Goal: Transaction & Acquisition: Purchase product/service

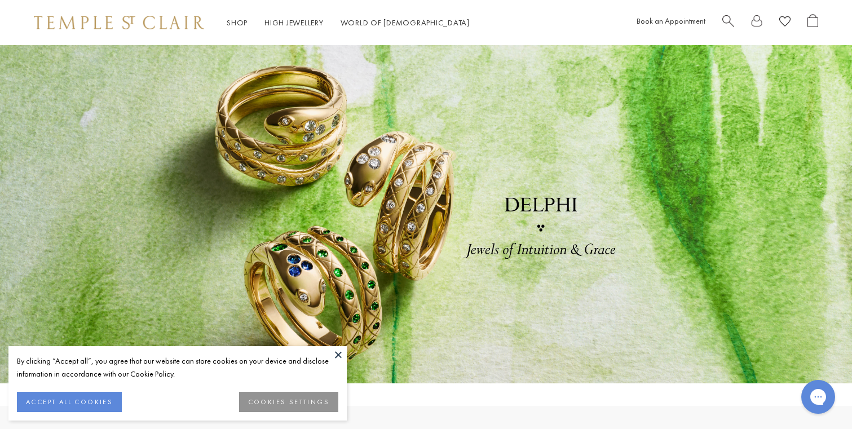
click at [337, 353] on button at bounding box center [338, 354] width 17 height 17
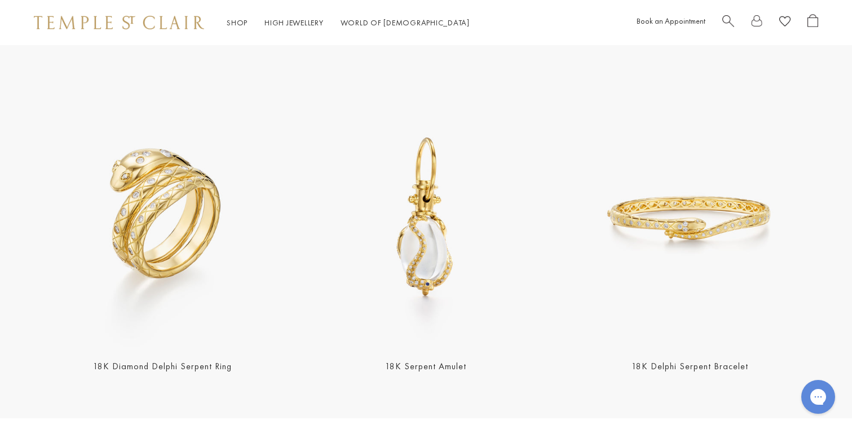
scroll to position [371, 0]
click at [688, 246] on img at bounding box center [689, 217] width 257 height 257
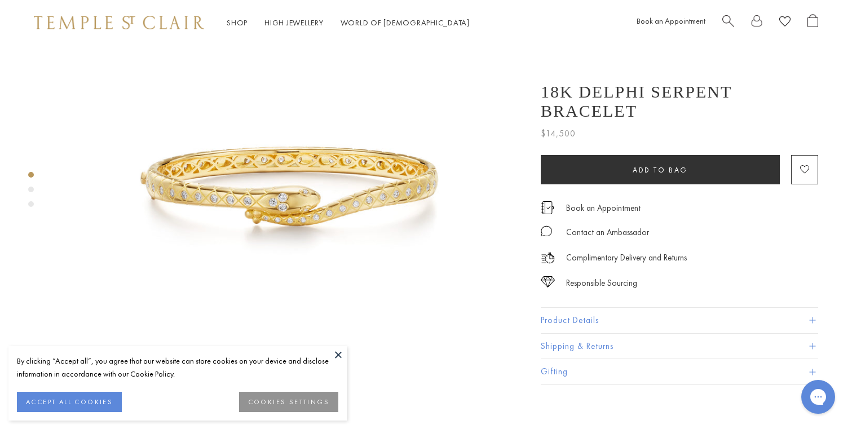
scroll to position [95, 0]
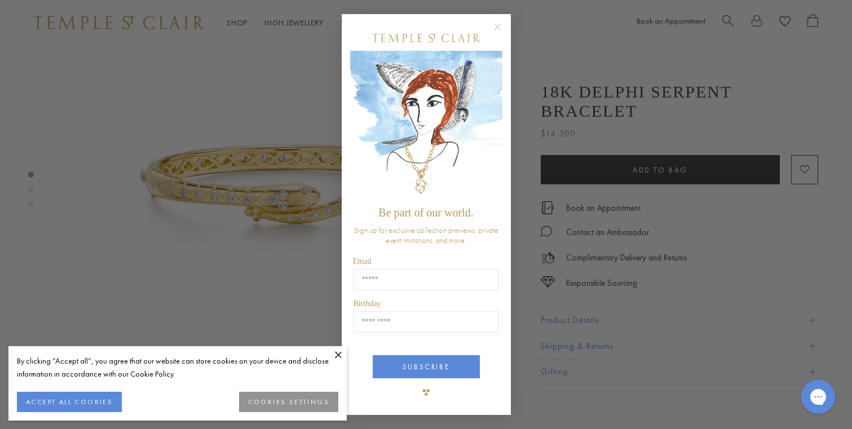
click at [496, 25] on circle "Close dialog" at bounding box center [498, 27] width 14 height 14
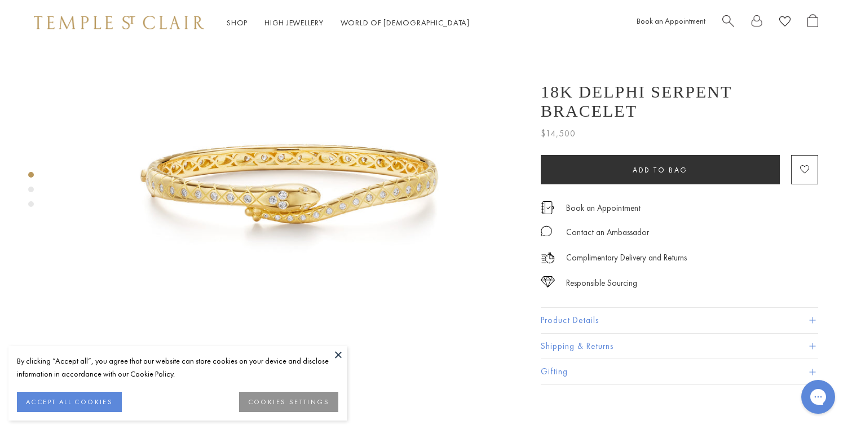
click at [339, 350] on button at bounding box center [338, 354] width 17 height 17
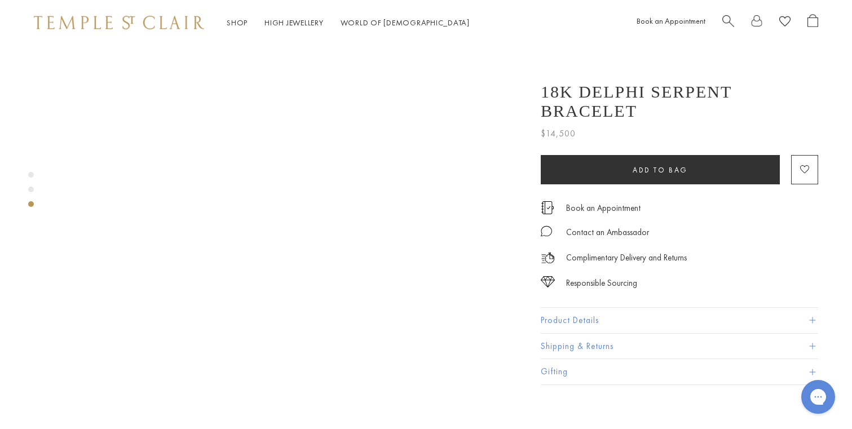
scroll to position [1070, 0]
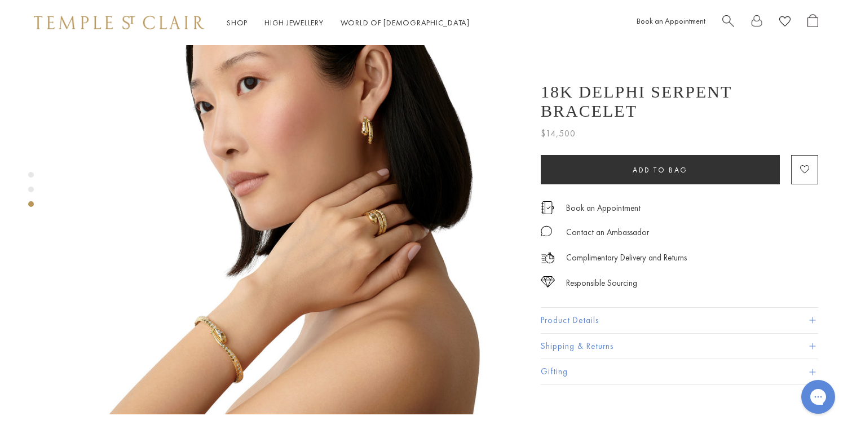
click at [240, 294] on img at bounding box center [290, 180] width 469 height 469
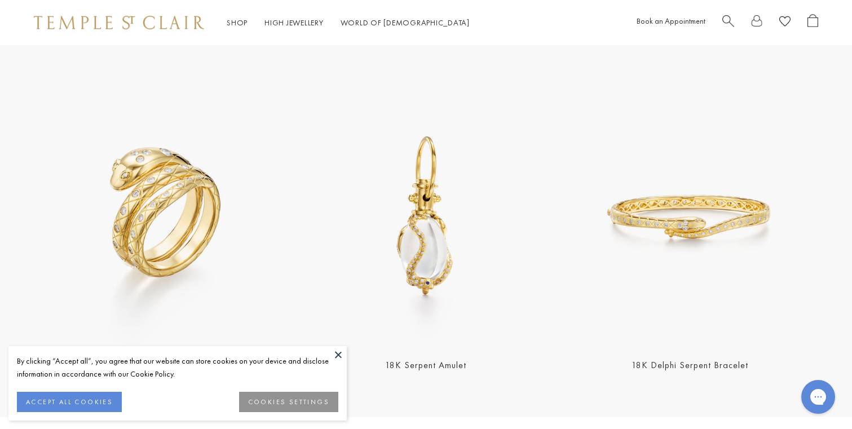
click at [339, 355] on button at bounding box center [338, 354] width 17 height 17
